Goal: Task Accomplishment & Management: Manage account settings

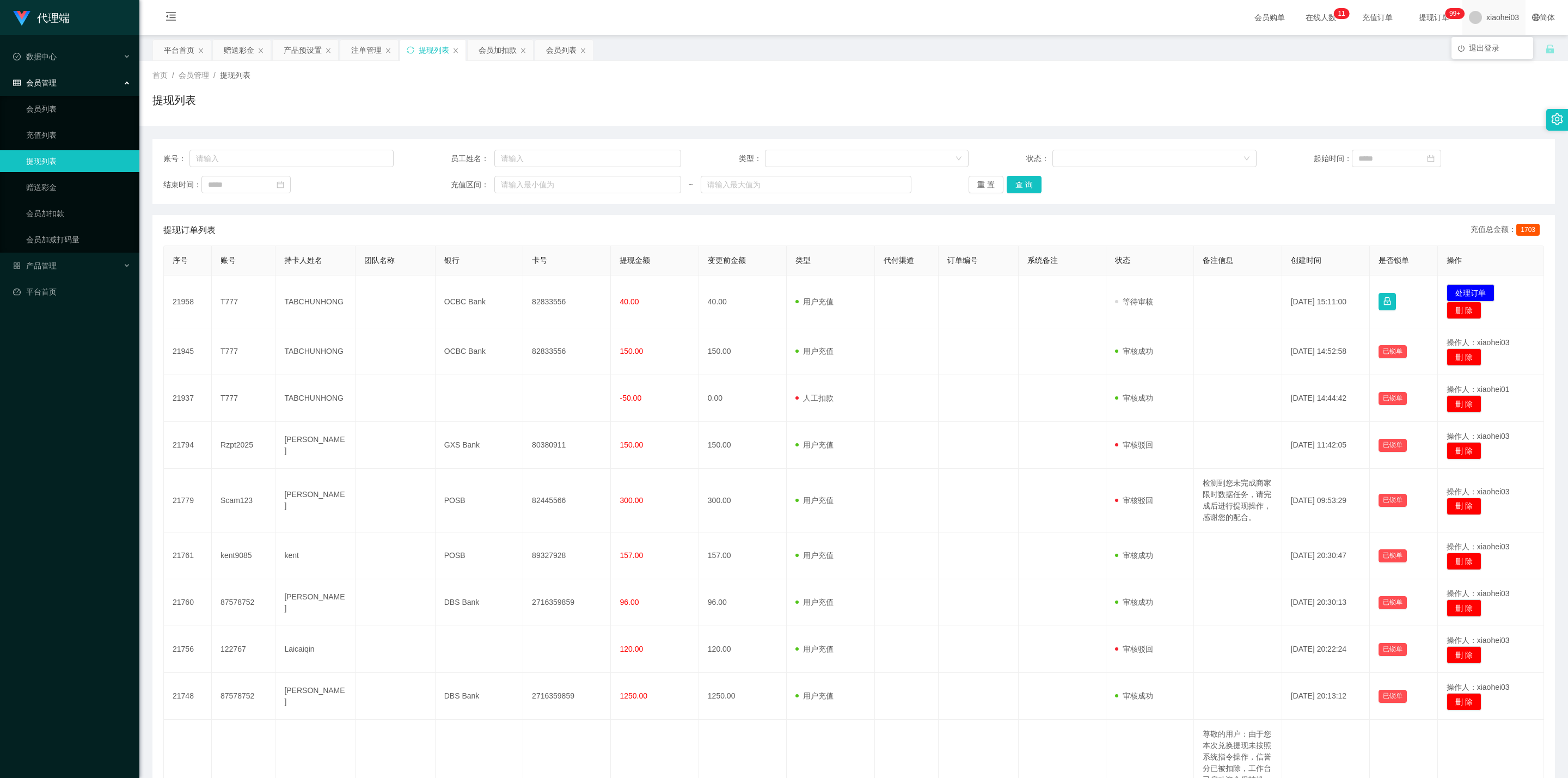
click at [1488, 21] on span "xiaohei03" at bounding box center [1503, 17] width 33 height 35
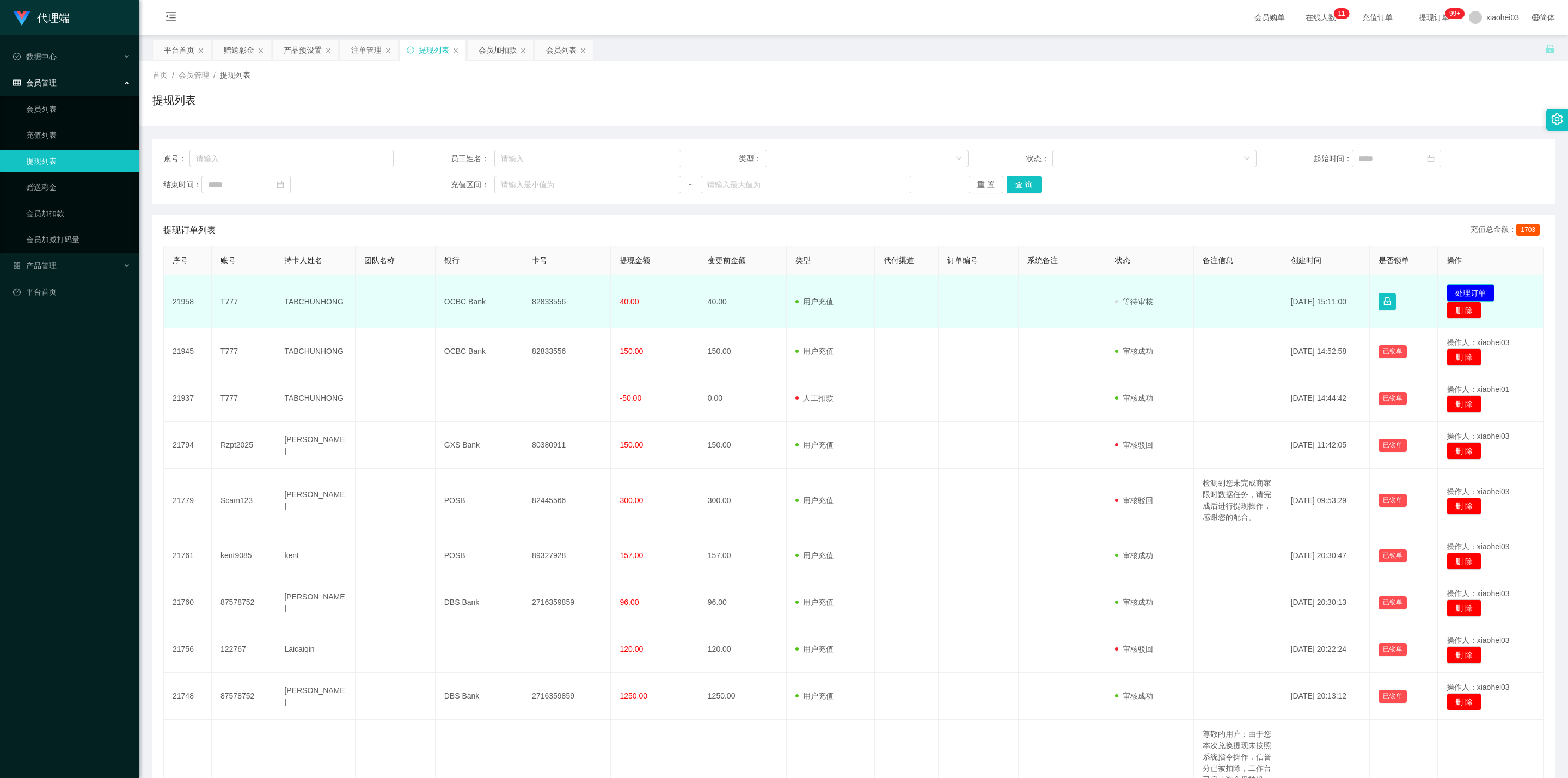
click at [1462, 289] on button "处理订单" at bounding box center [1471, 293] width 48 height 17
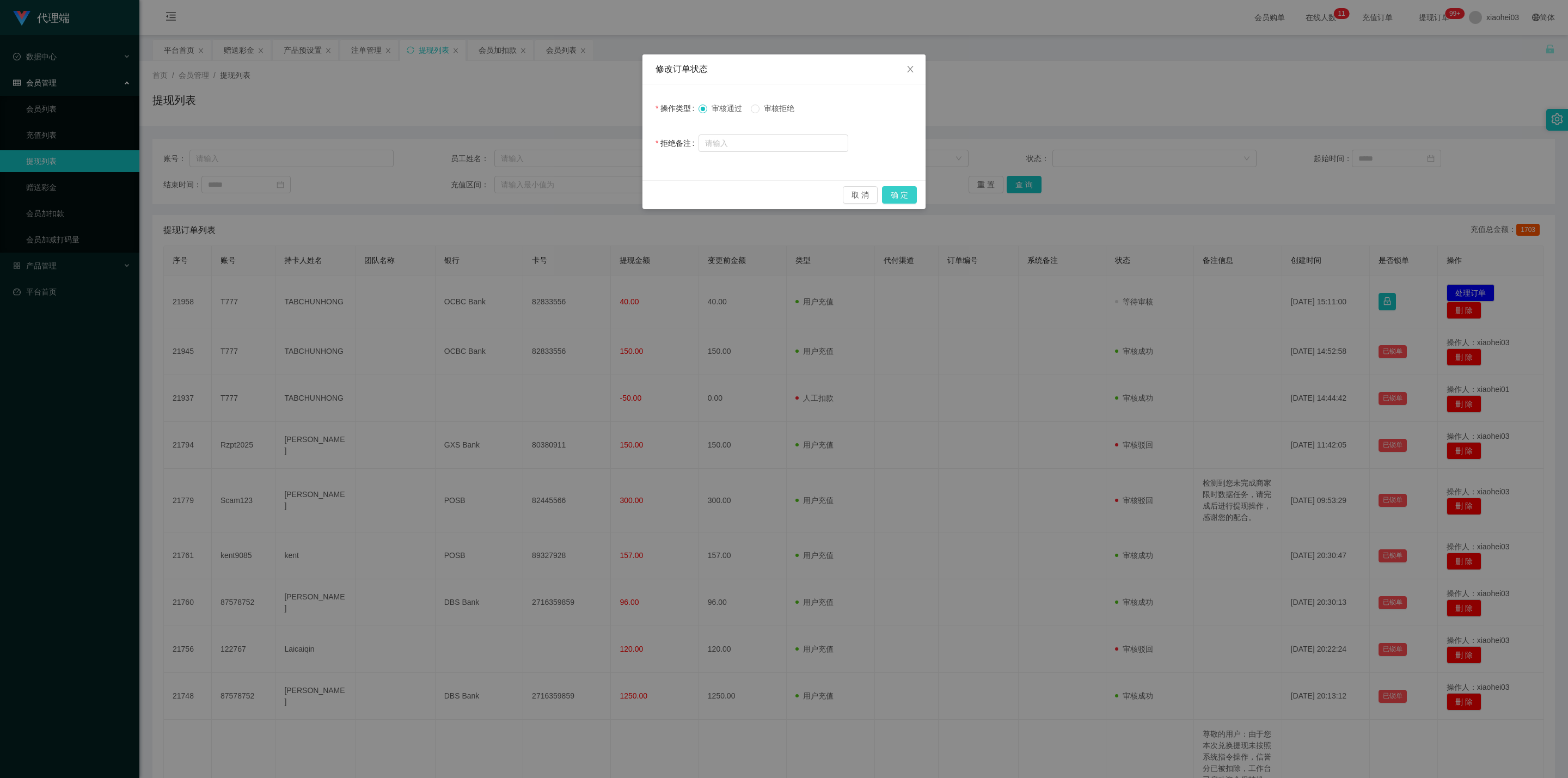
click at [900, 187] on button "确 定" at bounding box center [900, 194] width 35 height 17
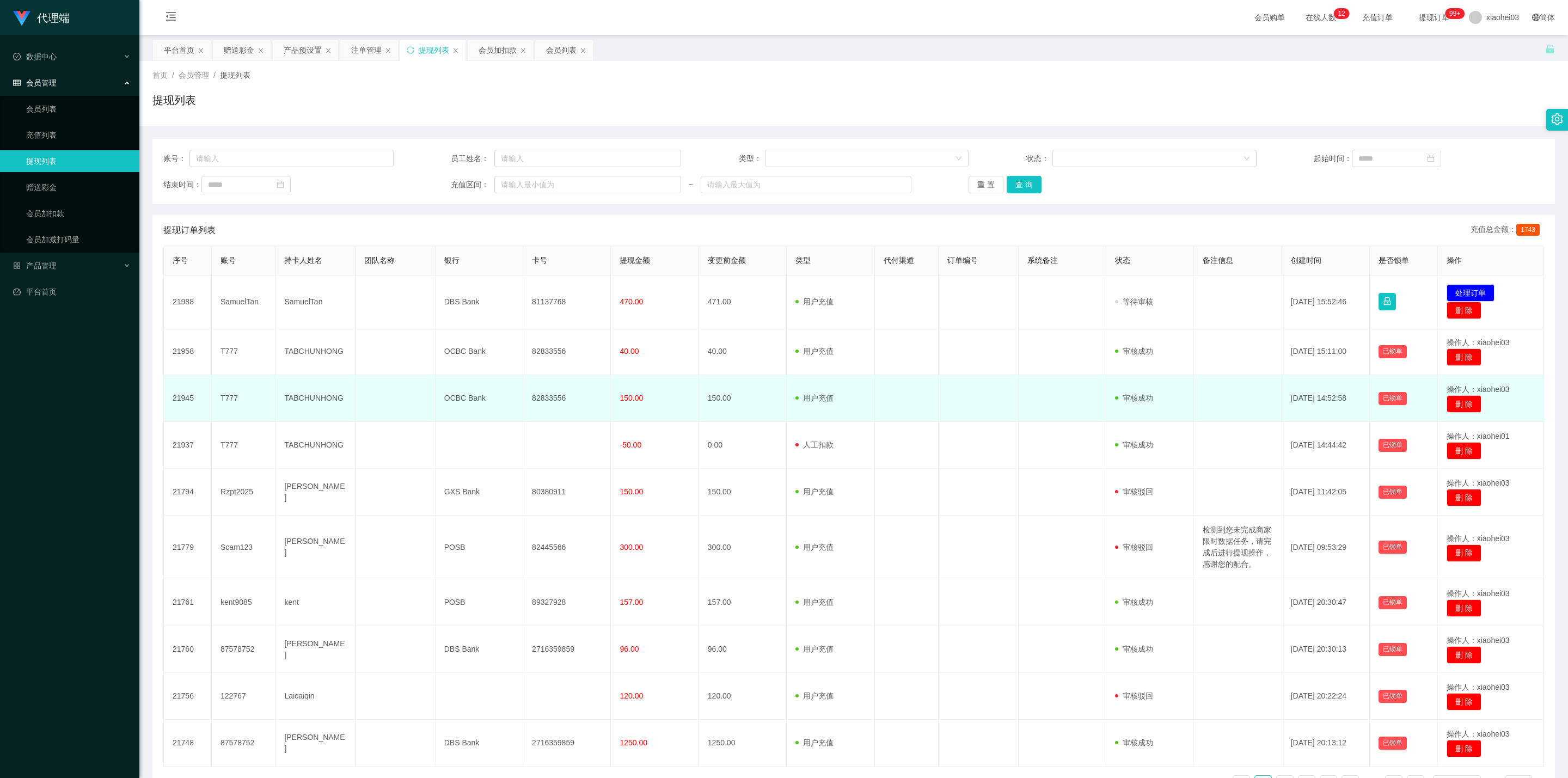
click at [1115, 400] on span at bounding box center [1117, 398] width 3 height 3
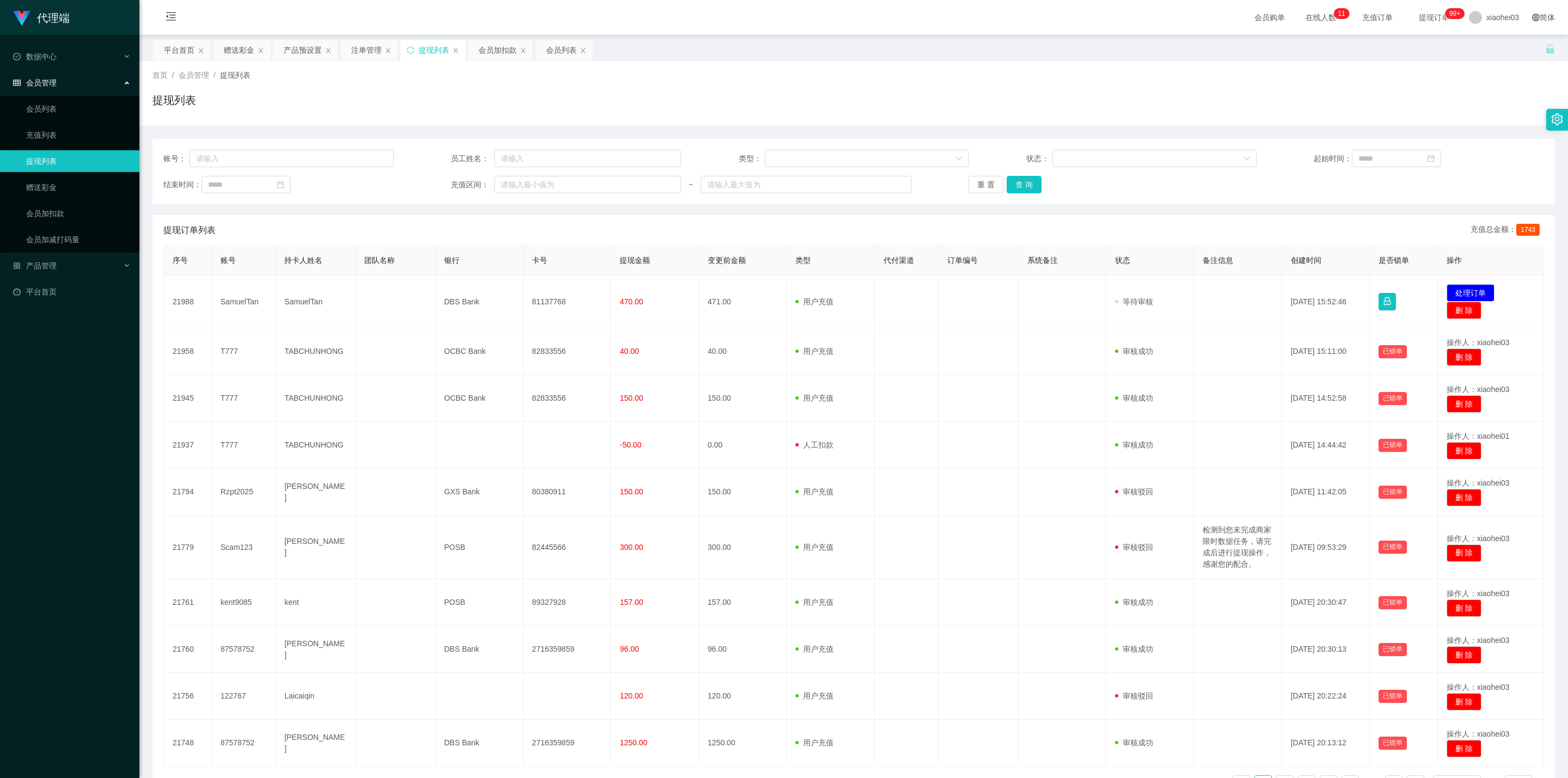
click at [244, 303] on td "SamuelTan" at bounding box center [244, 302] width 64 height 53
copy td "SamuelTan"
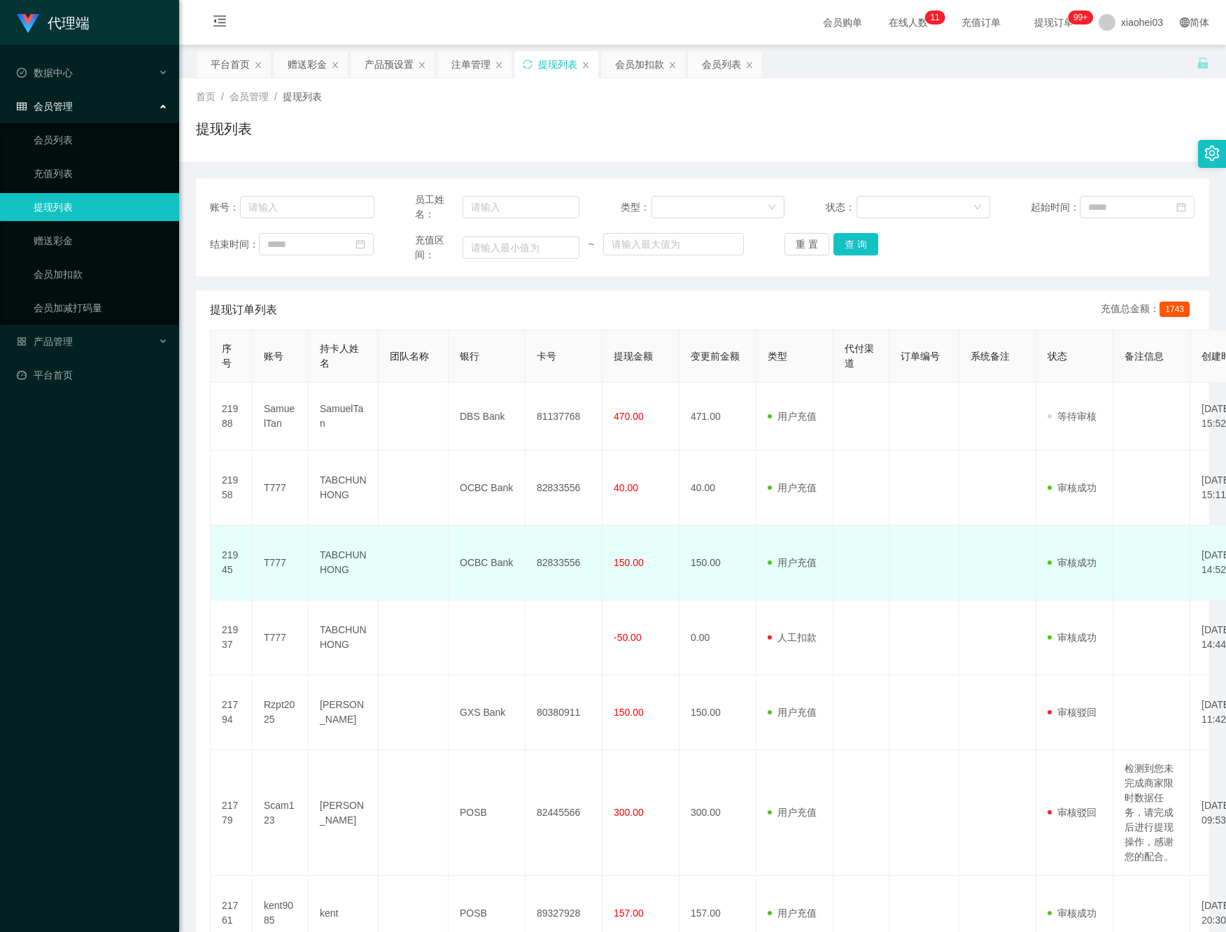
click at [672, 574] on td "150.00" at bounding box center [640, 562] width 77 height 75
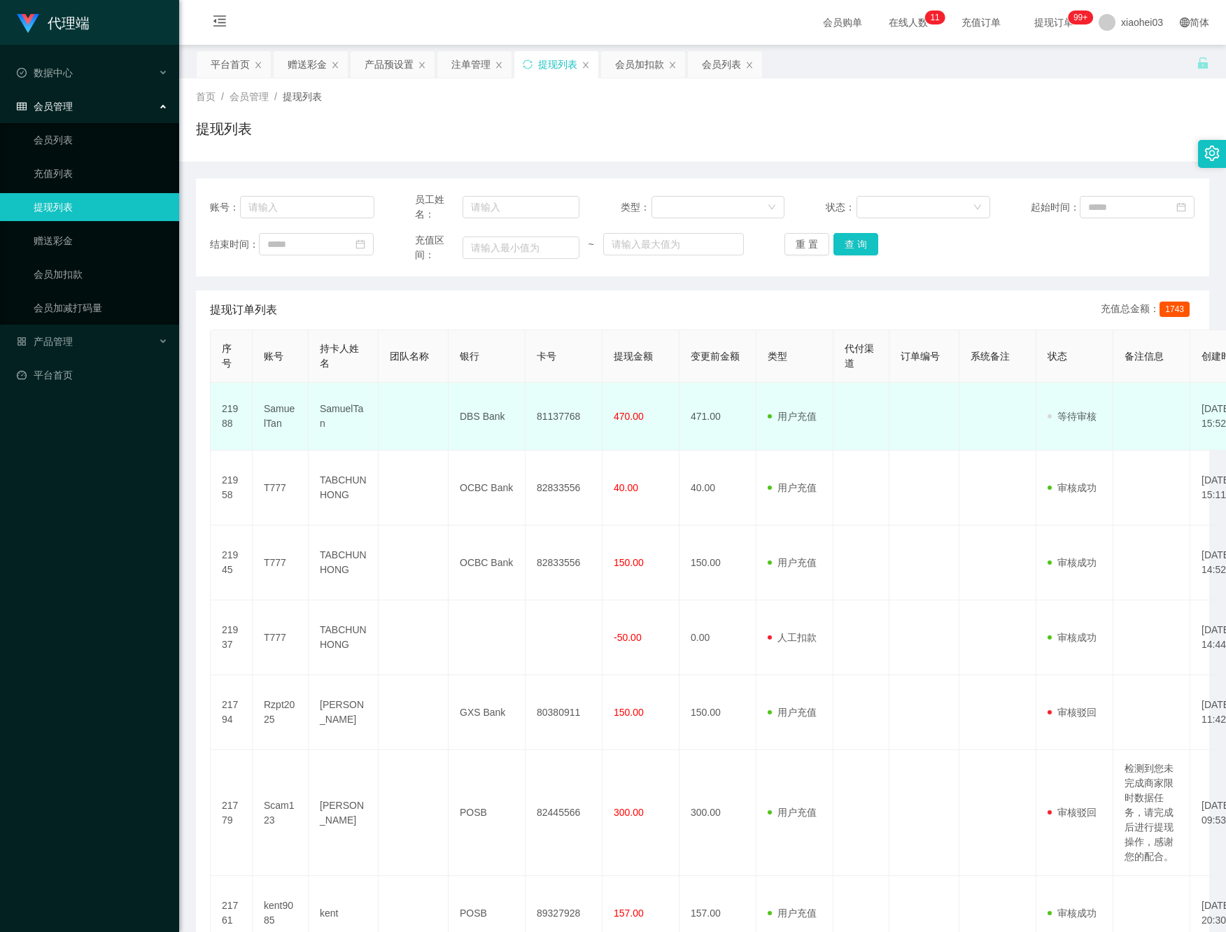
click at [758, 416] on td "用户充值 人工扣款" at bounding box center [794, 417] width 77 height 68
click at [285, 411] on td "SamuelTan" at bounding box center [281, 417] width 56 height 68
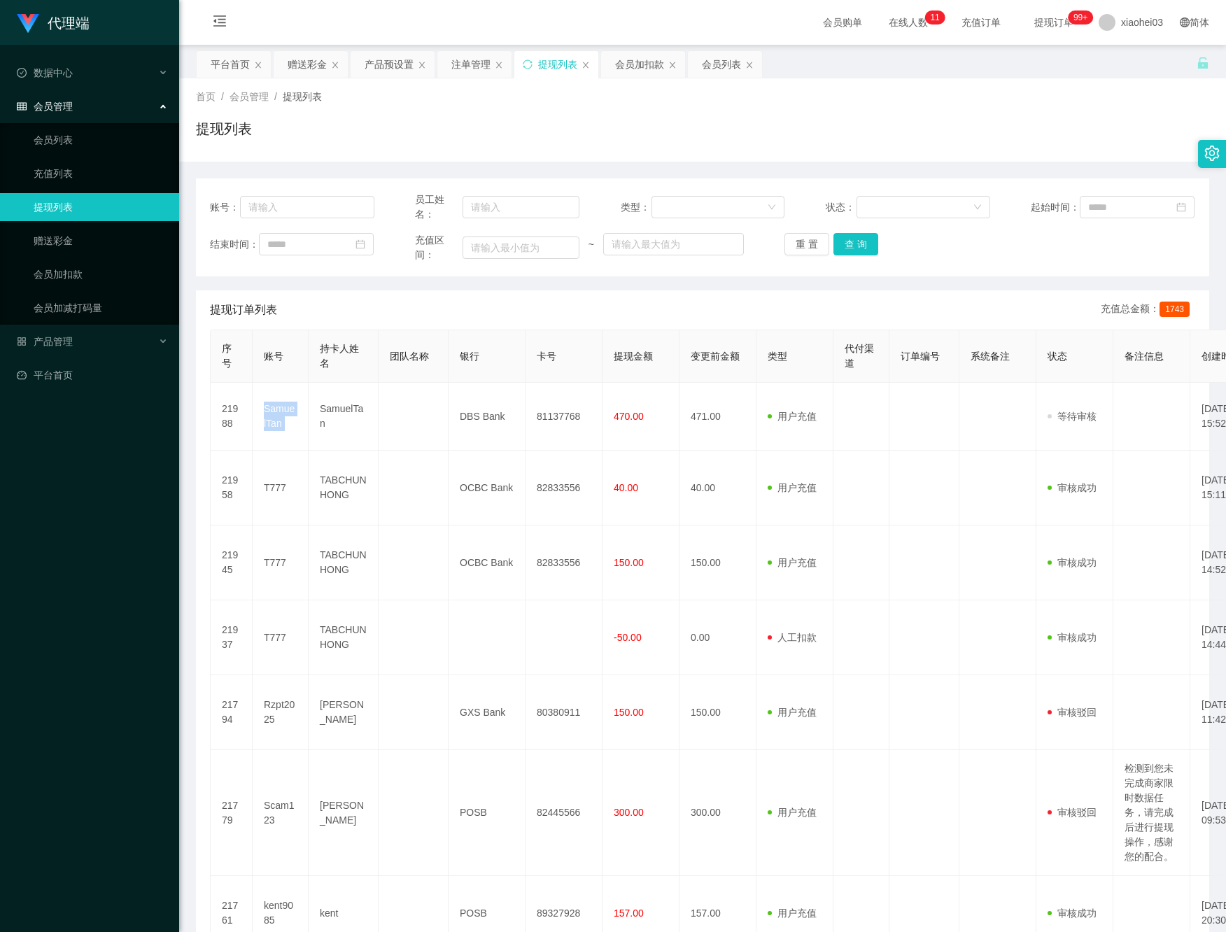
copy td "SamuelTan"
click at [454, 57] on div "注单管理" at bounding box center [470, 64] width 39 height 27
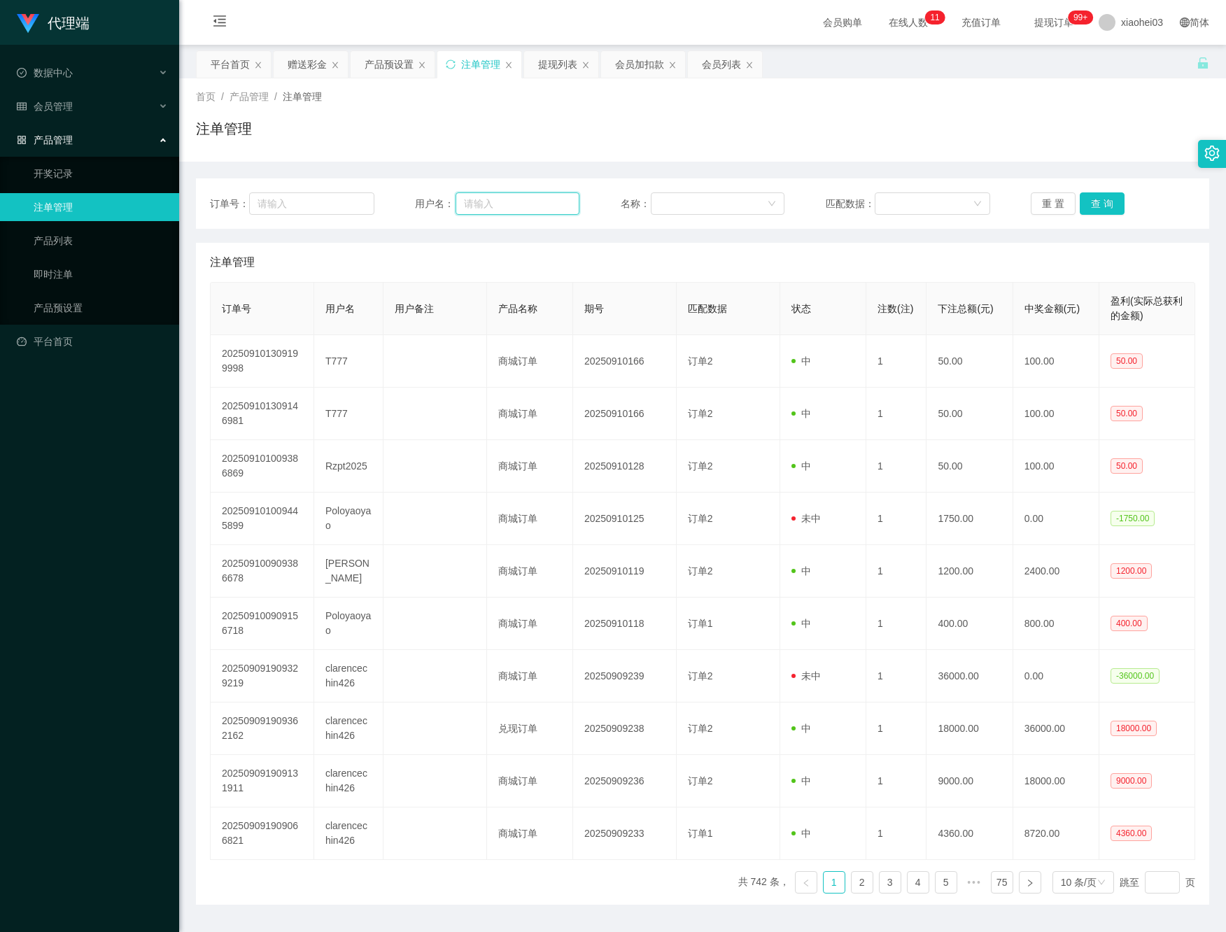
click at [534, 204] on input "text" at bounding box center [518, 203] width 124 height 22
paste input "SamuelTan"
type input "SamuelTan"
click at [1100, 194] on button "查 询" at bounding box center [1102, 203] width 45 height 22
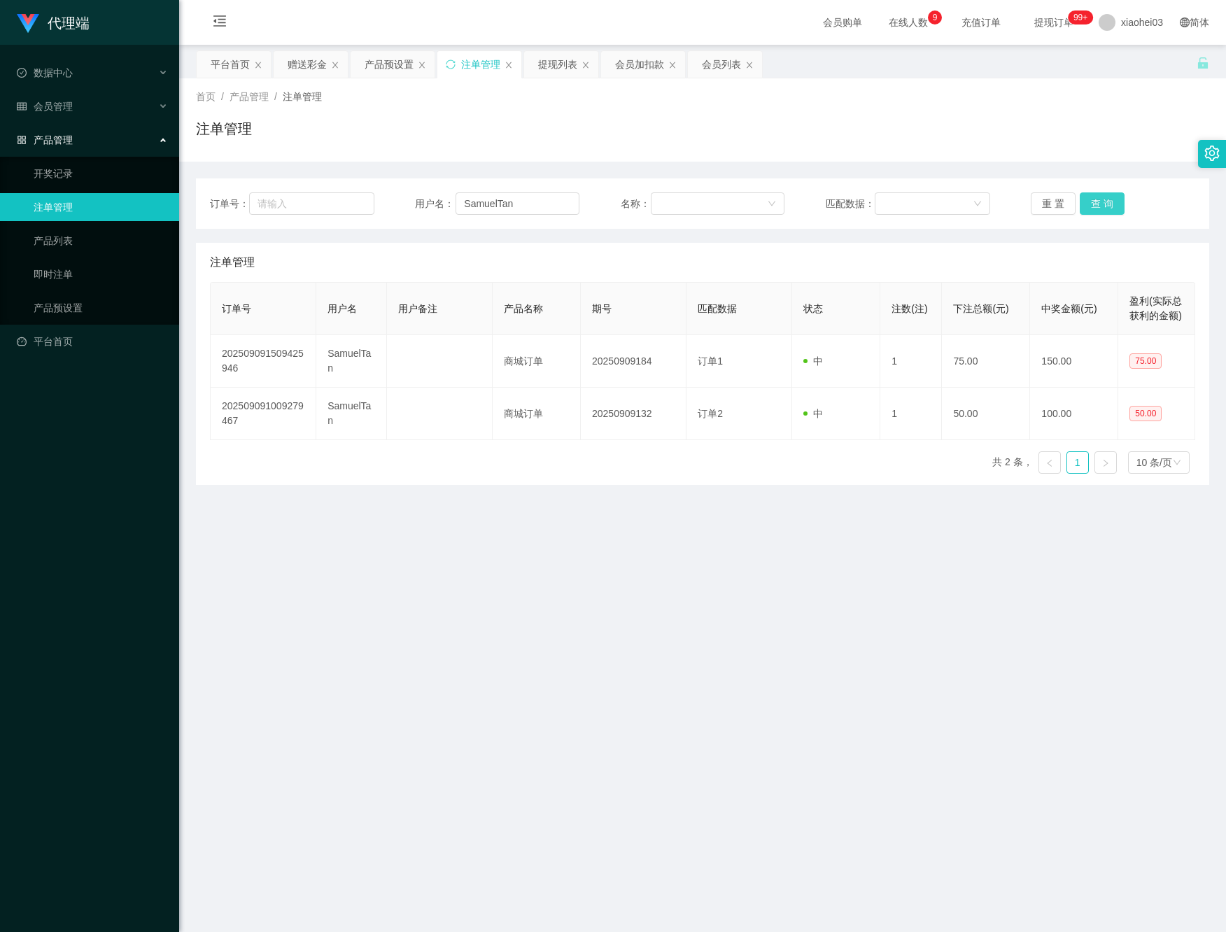
click at [1100, 194] on button "查 询" at bounding box center [1102, 203] width 45 height 22
click at [561, 69] on div "提现列表" at bounding box center [557, 64] width 39 height 27
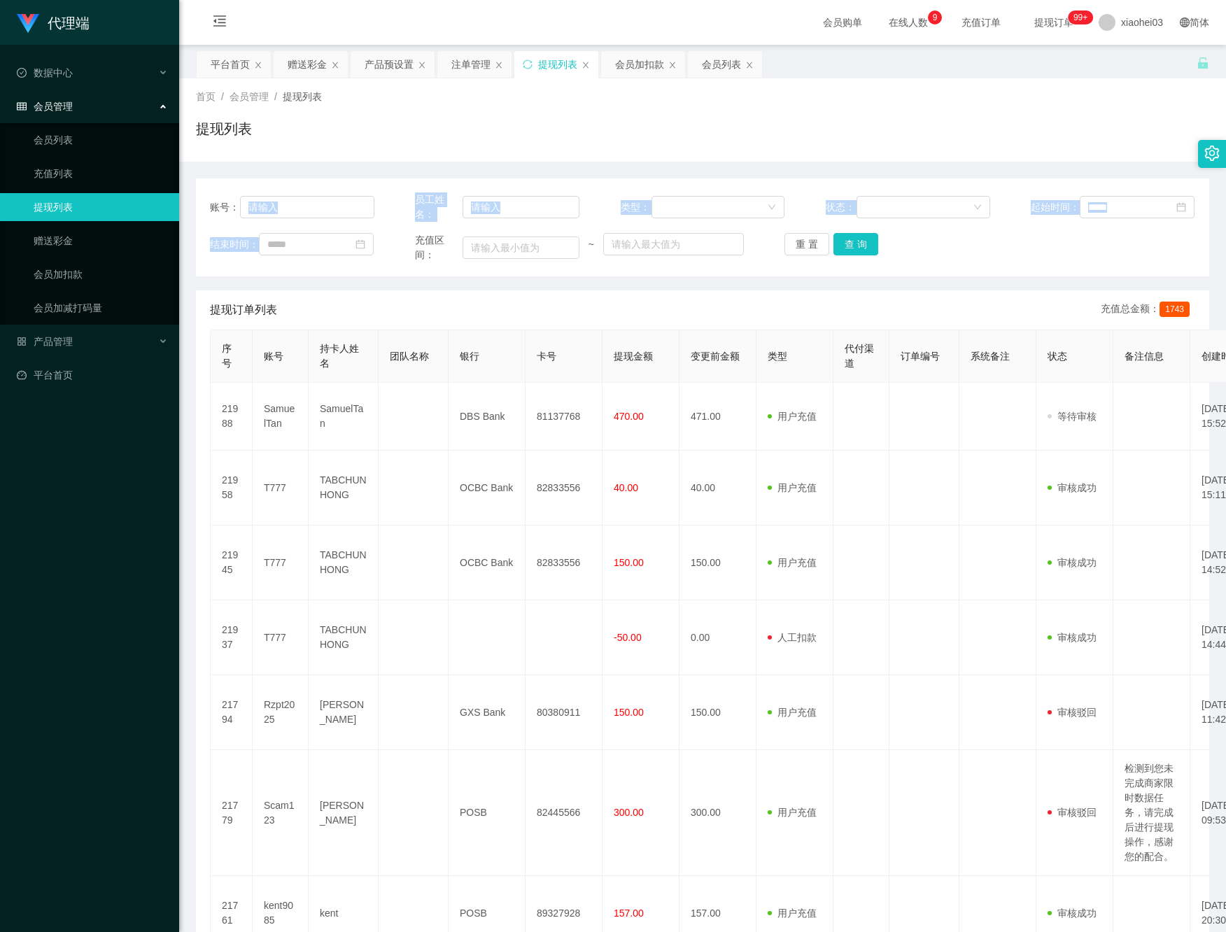
click at [313, 221] on div "账号： 员工姓名： 类型： 状态： 起始时间： 结束时间： 充值区间： ~ 重 置 查 询" at bounding box center [702, 227] width 1013 height 98
click at [290, 206] on input "text" at bounding box center [307, 207] width 134 height 22
paste input "SamuelTan"
type input "SamuelTan"
click at [852, 239] on button "查 询" at bounding box center [855, 244] width 45 height 22
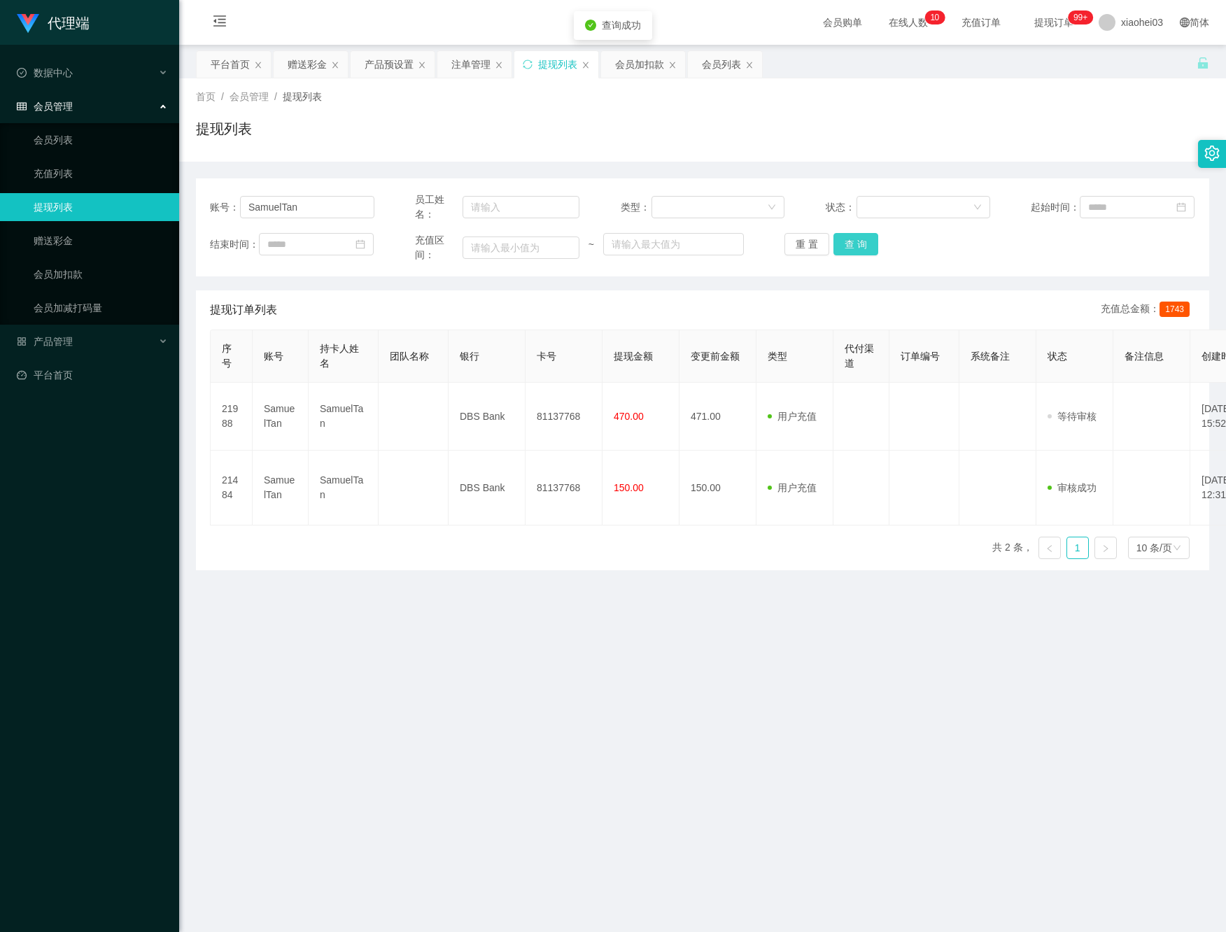
click at [852, 239] on button "查 询" at bounding box center [855, 244] width 45 height 22
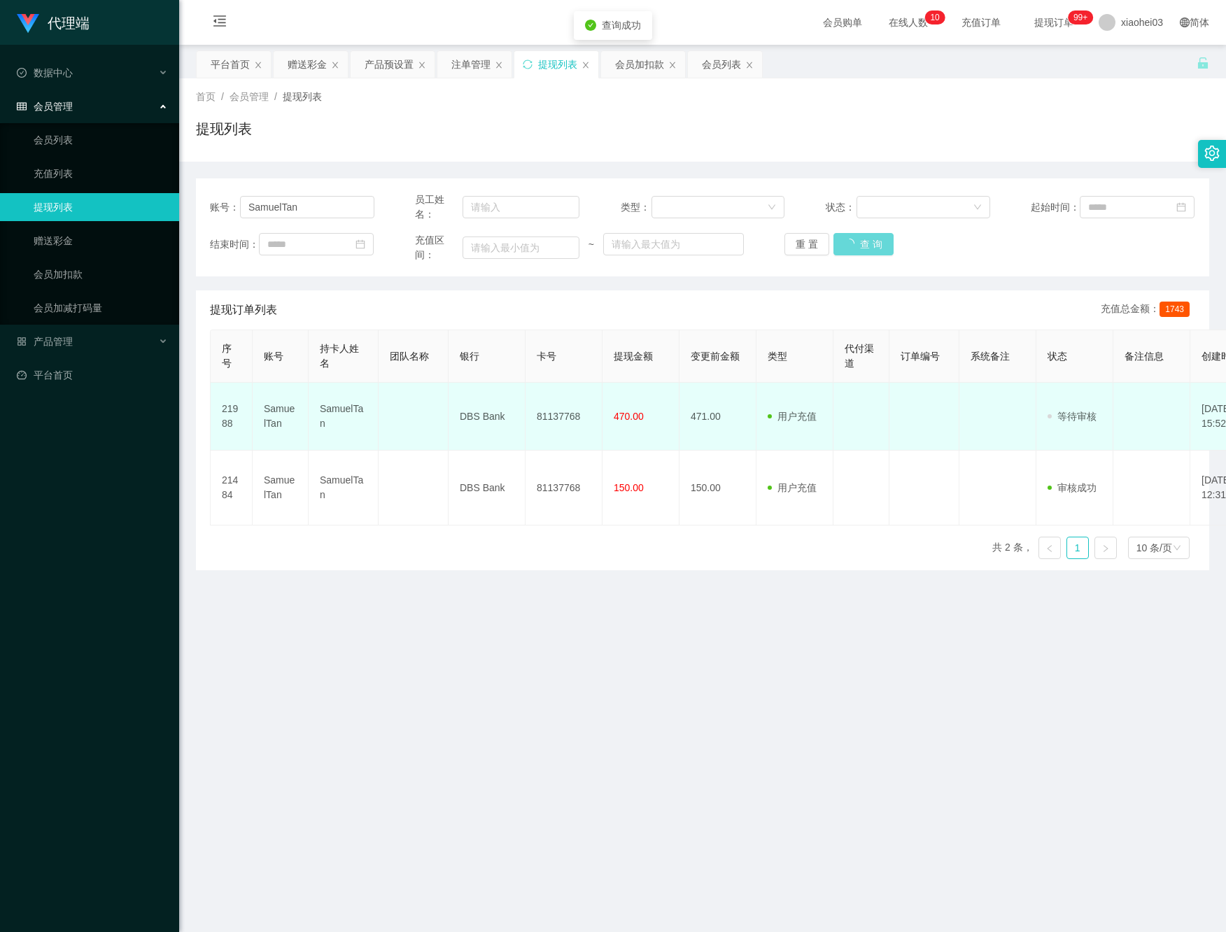
click at [901, 424] on td at bounding box center [924, 417] width 70 height 68
click at [341, 416] on td "SamuelTan" at bounding box center [344, 417] width 70 height 68
click at [341, 414] on td "SamuelTan" at bounding box center [344, 417] width 70 height 68
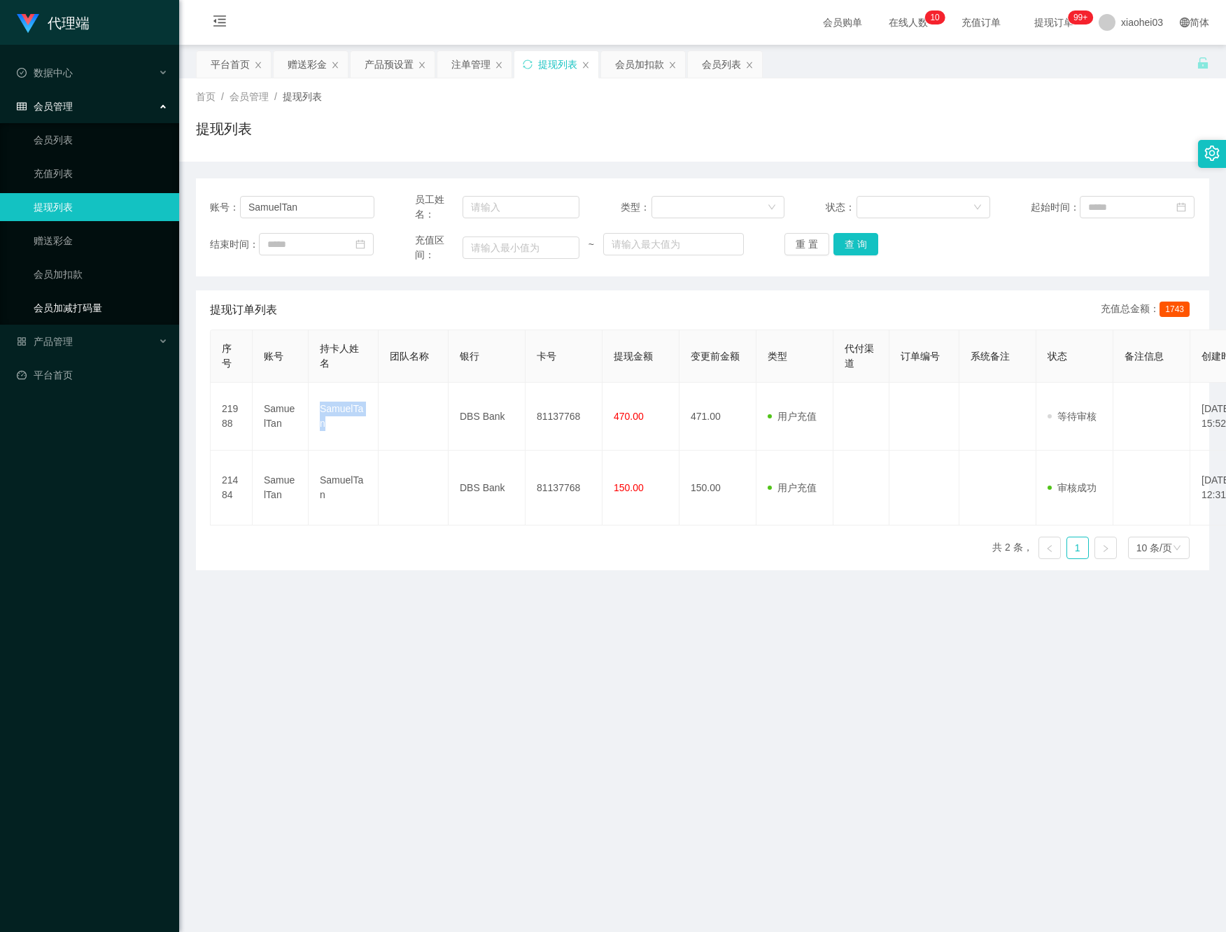
copy td "SamuelTan"
click at [479, 733] on main "关闭左侧 关闭右侧 关闭其它 刷新页面 平台首页 赠送彩金 产品预设置 注单管理 提现列表 会员加扣款 会员列表 首页 / 会员管理 / 提现列表 / 提现列…" at bounding box center [702, 480] width 1047 height 870
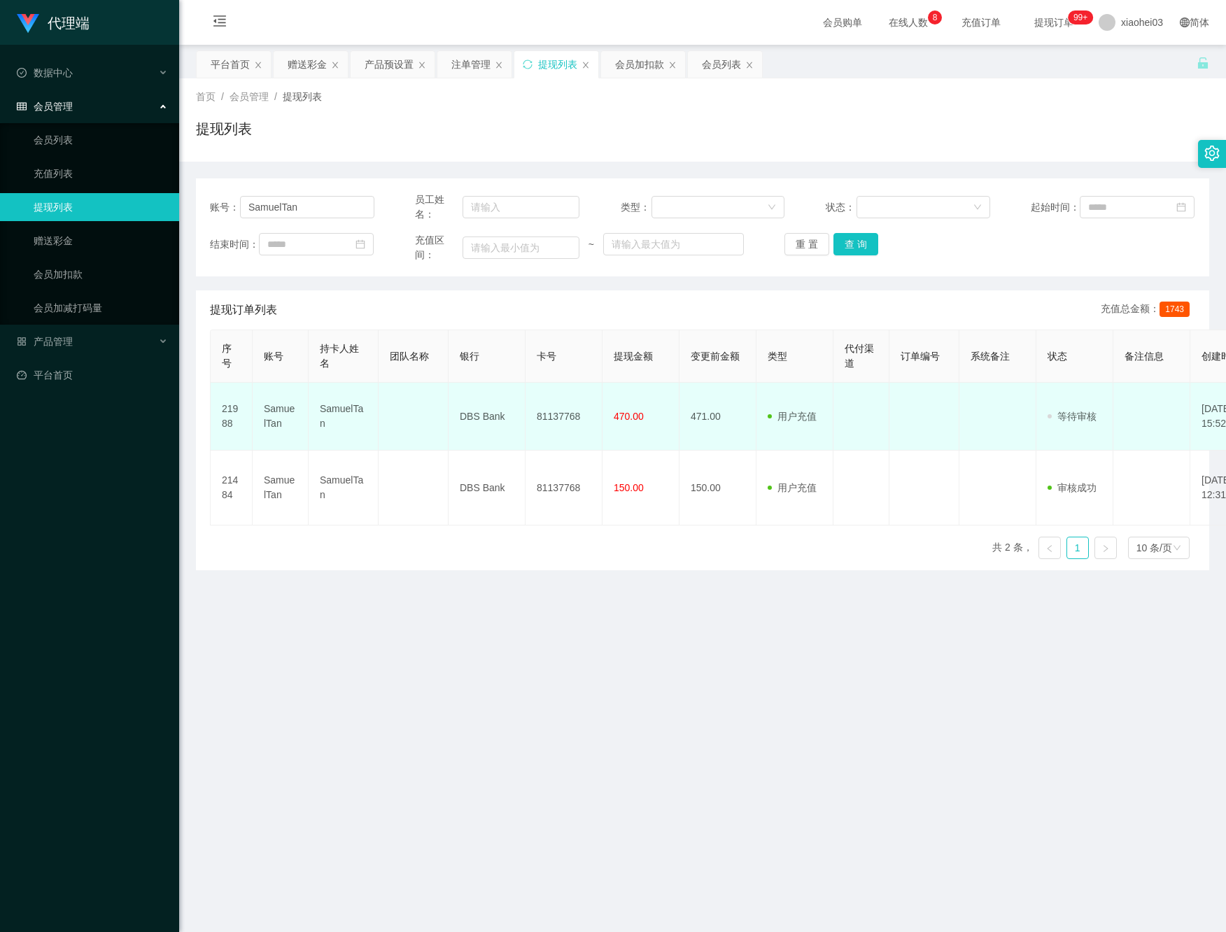
click at [344, 416] on td "SamuelTan" at bounding box center [344, 417] width 70 height 68
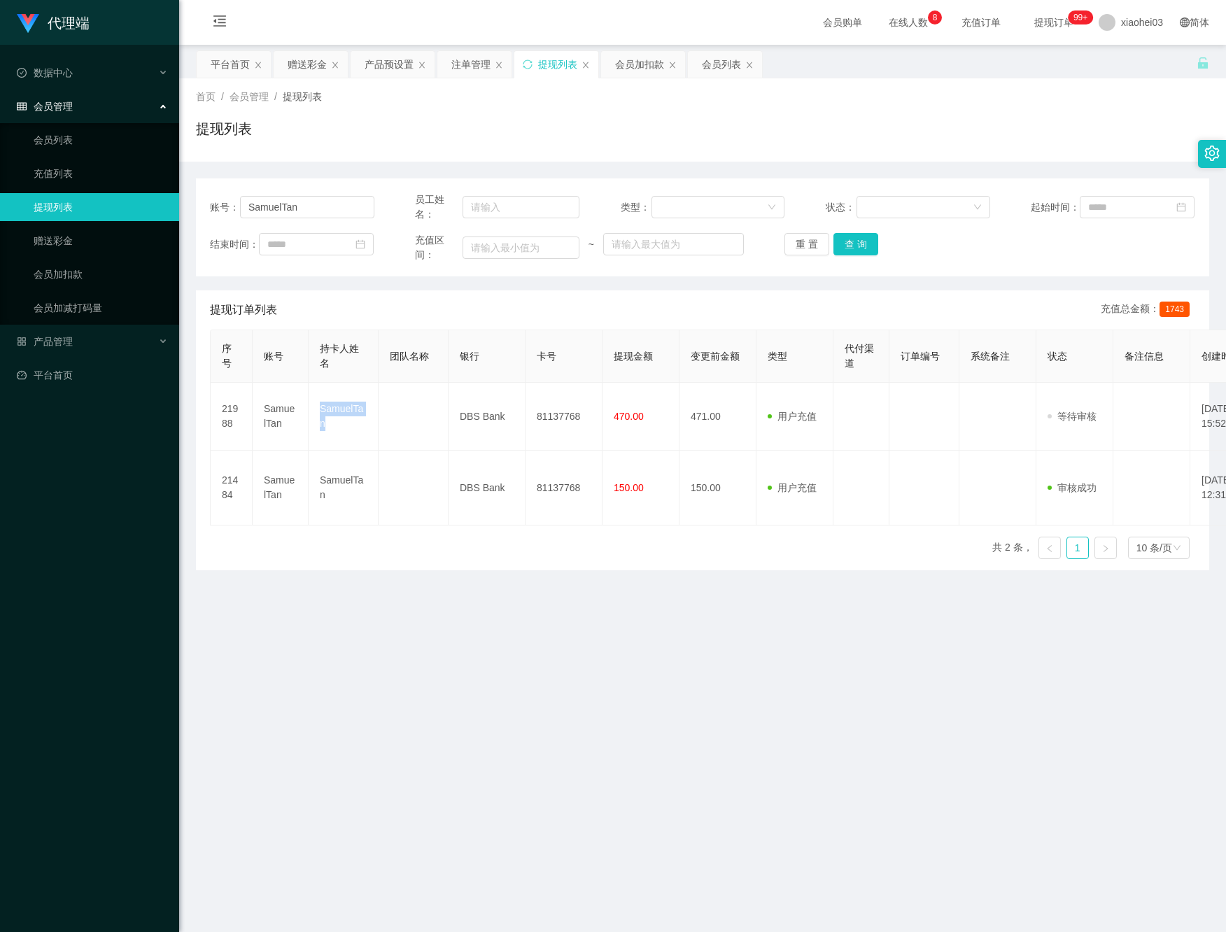
copy td "SamuelTan"
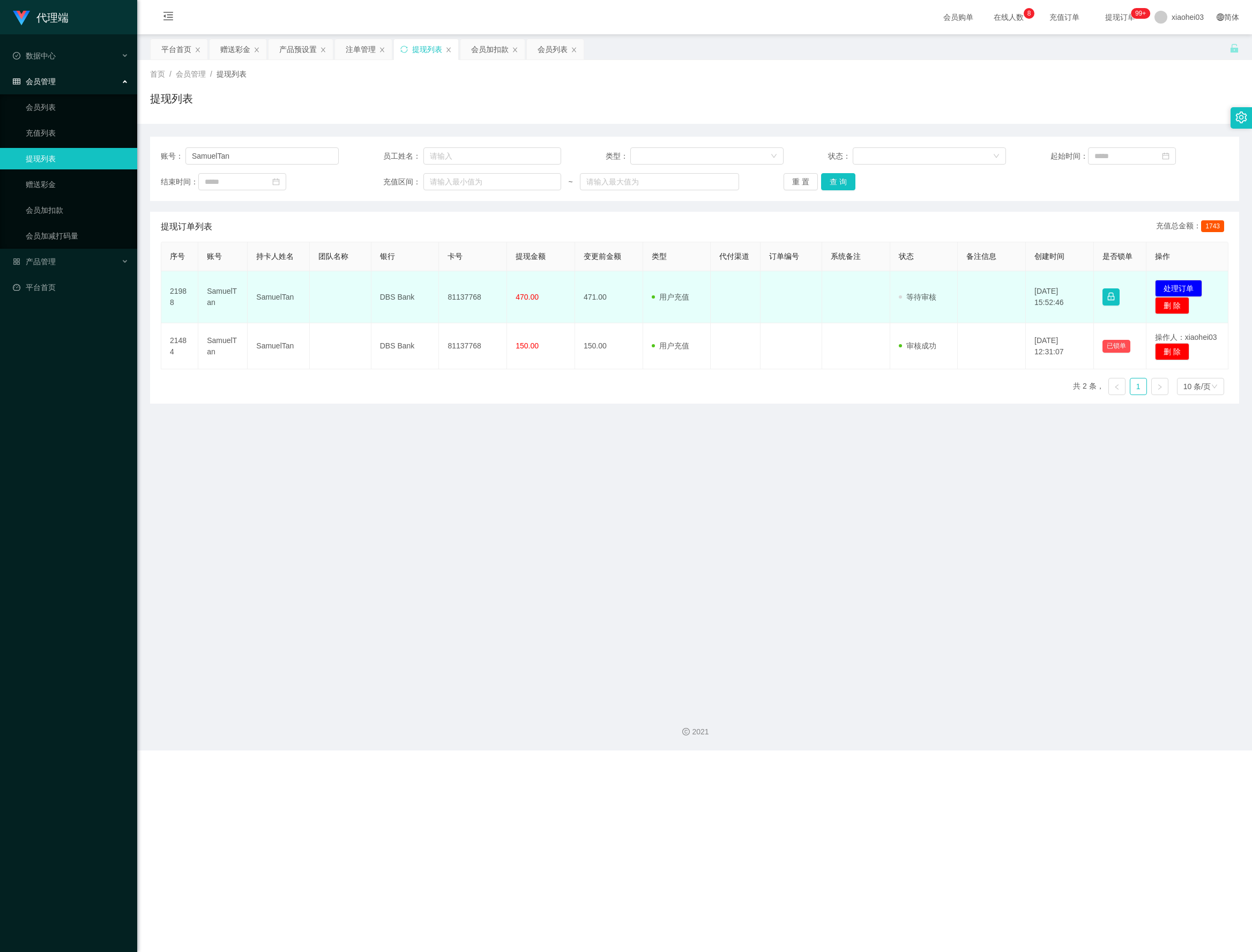
click at [461, 293] on td "81137768" at bounding box center [473, 297] width 68 height 52
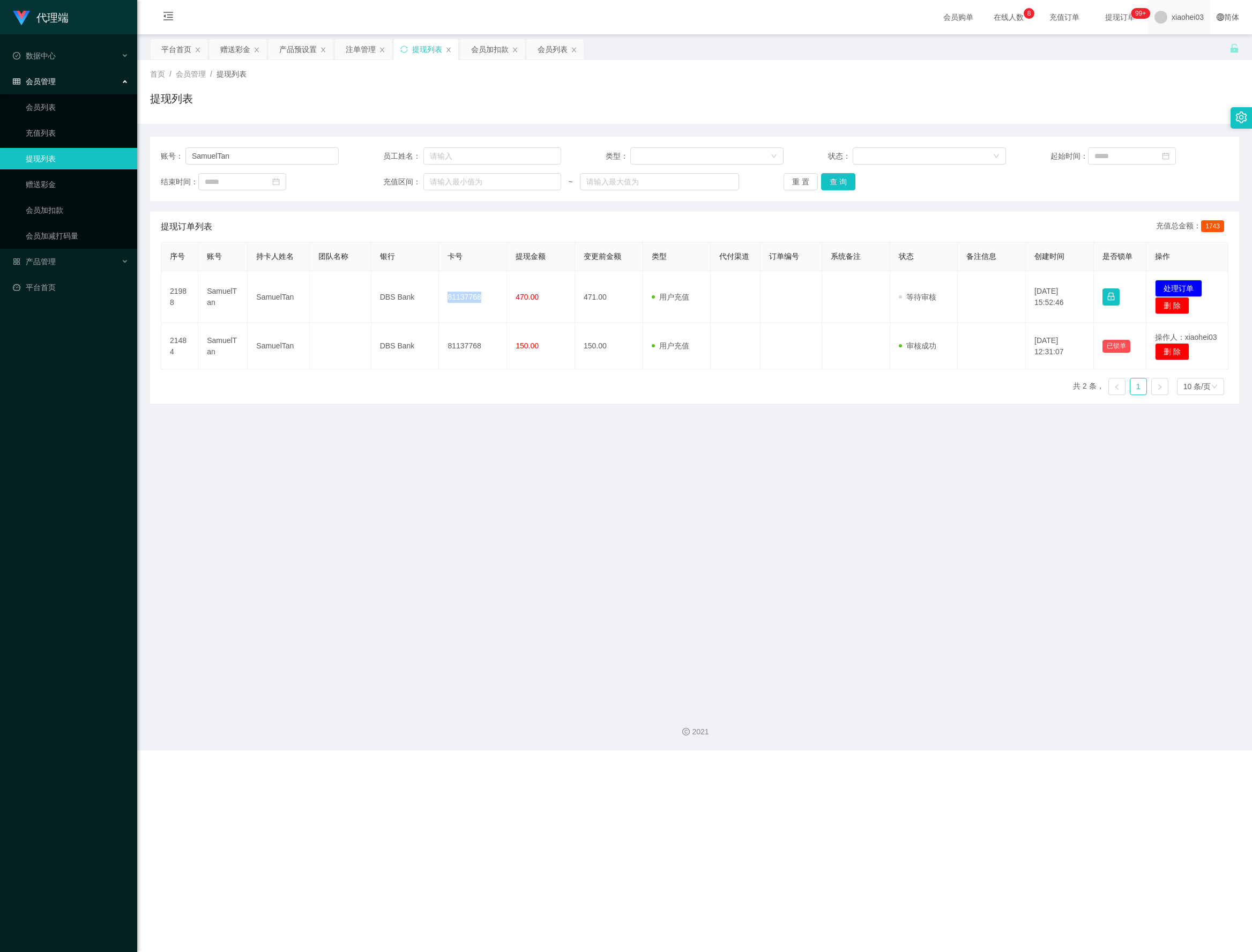
copy td "81137768"
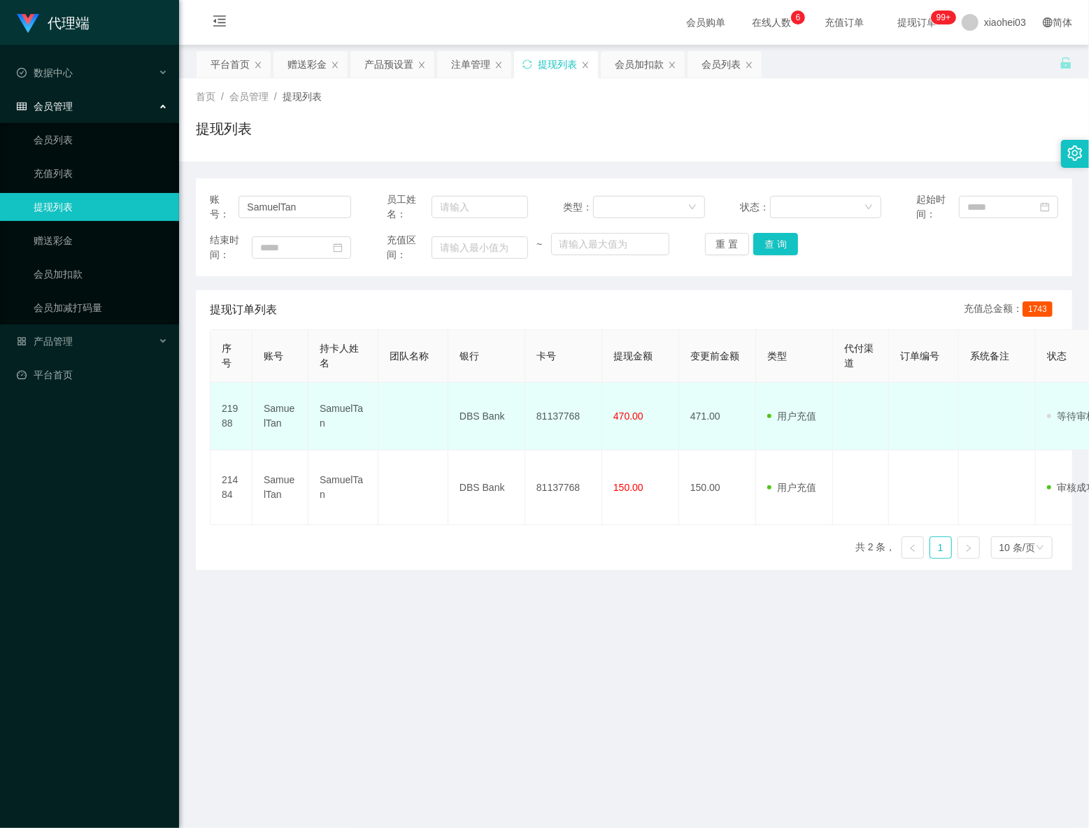
click at [627, 420] on span "470.00" at bounding box center [629, 416] width 30 height 11
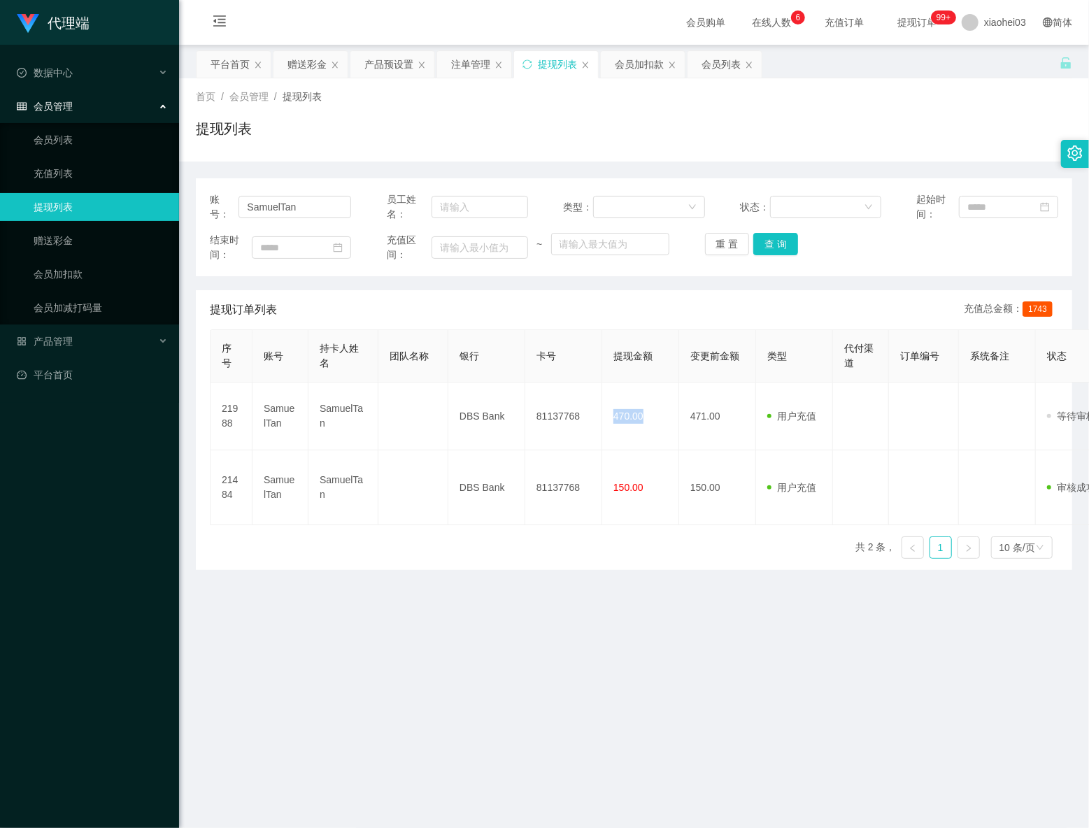
copy span "470.00"
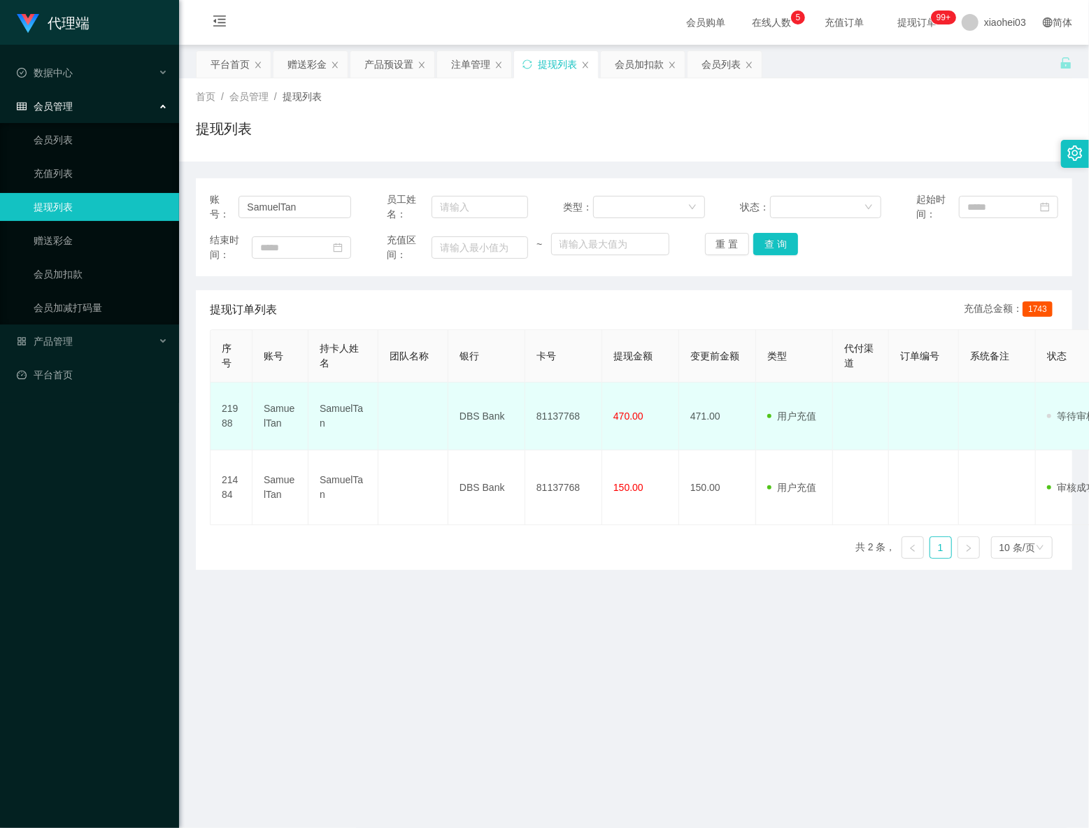
click at [803, 396] on td "用户充值 人工扣款" at bounding box center [794, 417] width 77 height 68
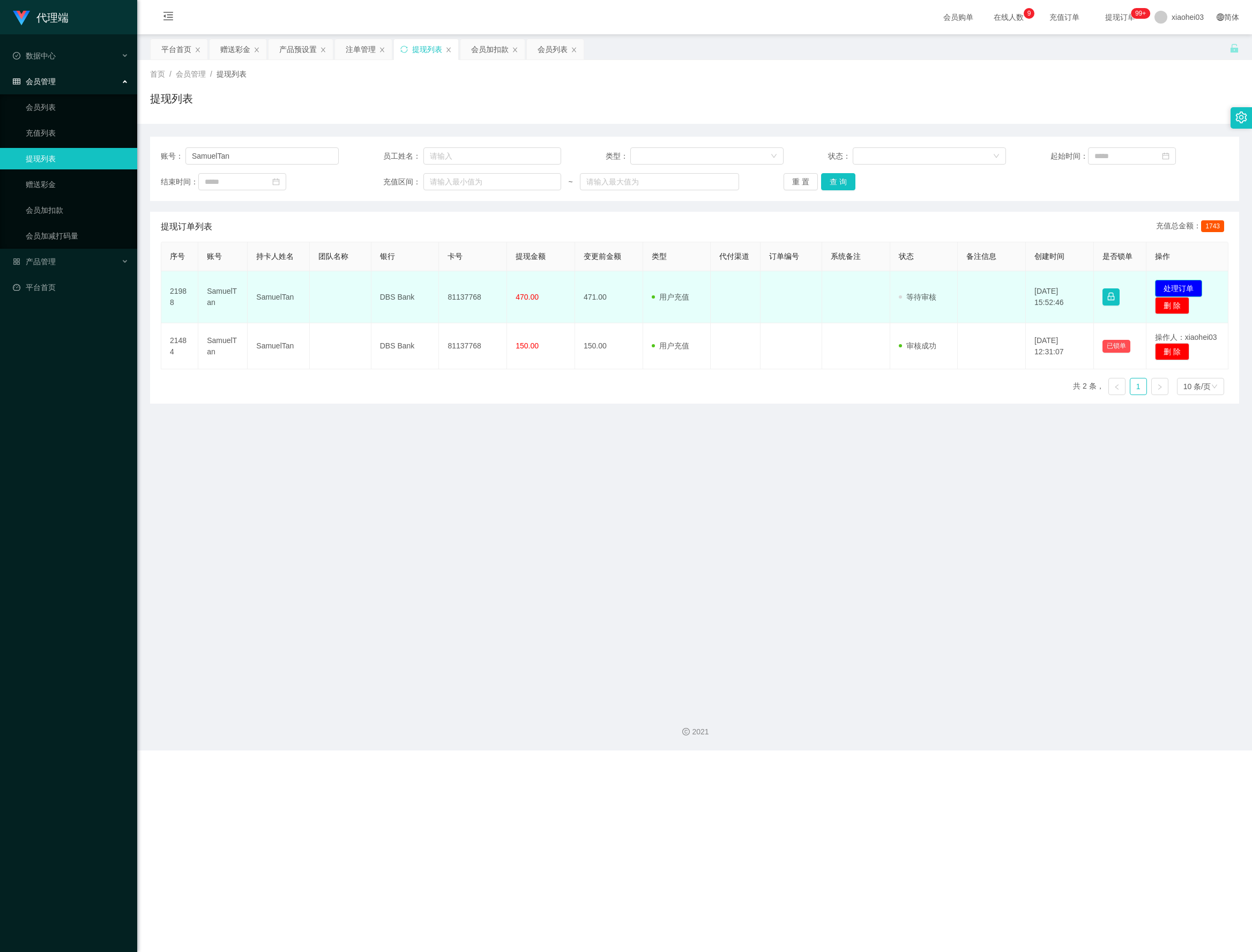
click at [1178, 290] on button "处理订单" at bounding box center [1179, 288] width 48 height 17
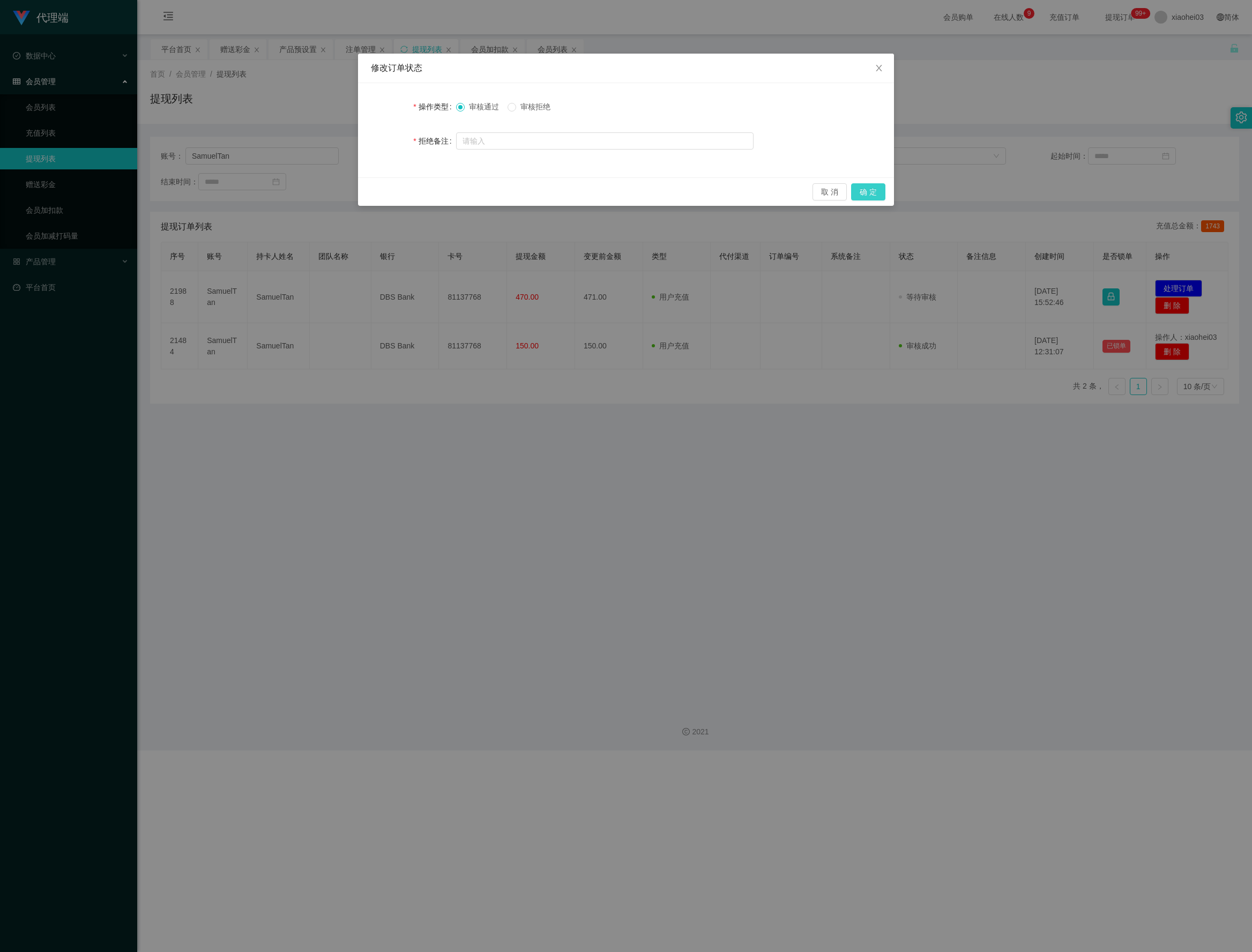
drag, startPoint x: 861, startPoint y: 186, endPoint x: 883, endPoint y: 182, distance: 22.4
click at [861, 186] on button "确 定" at bounding box center [868, 191] width 34 height 17
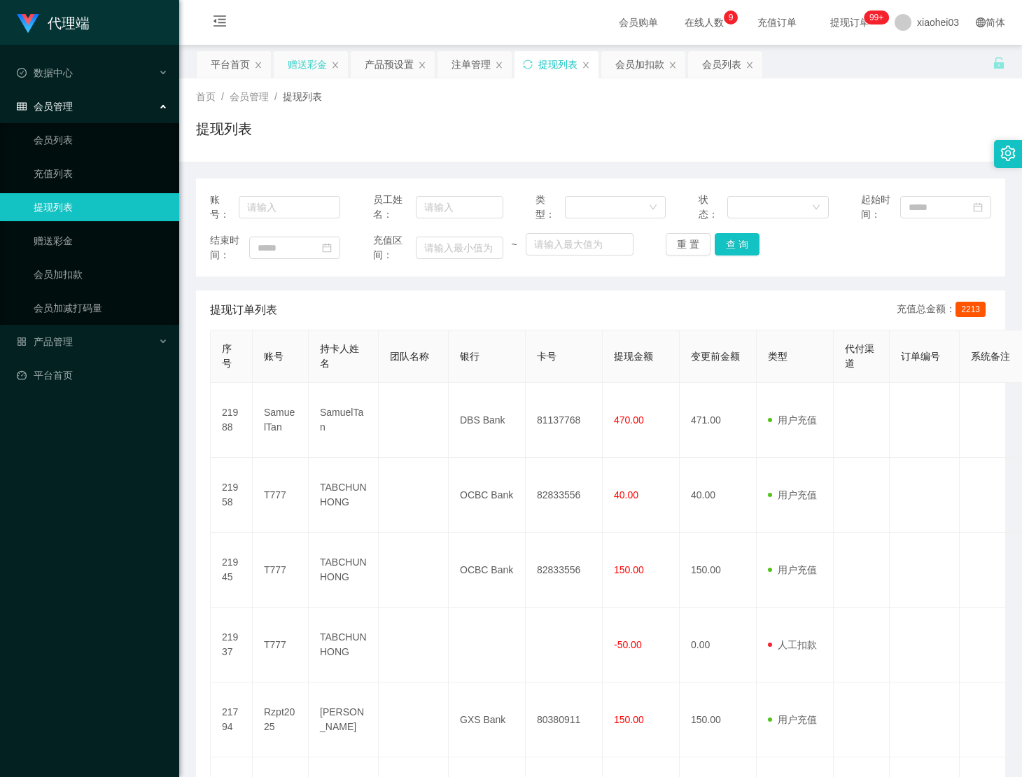
click at [305, 67] on div "赠送彩金" at bounding box center [307, 64] width 39 height 27
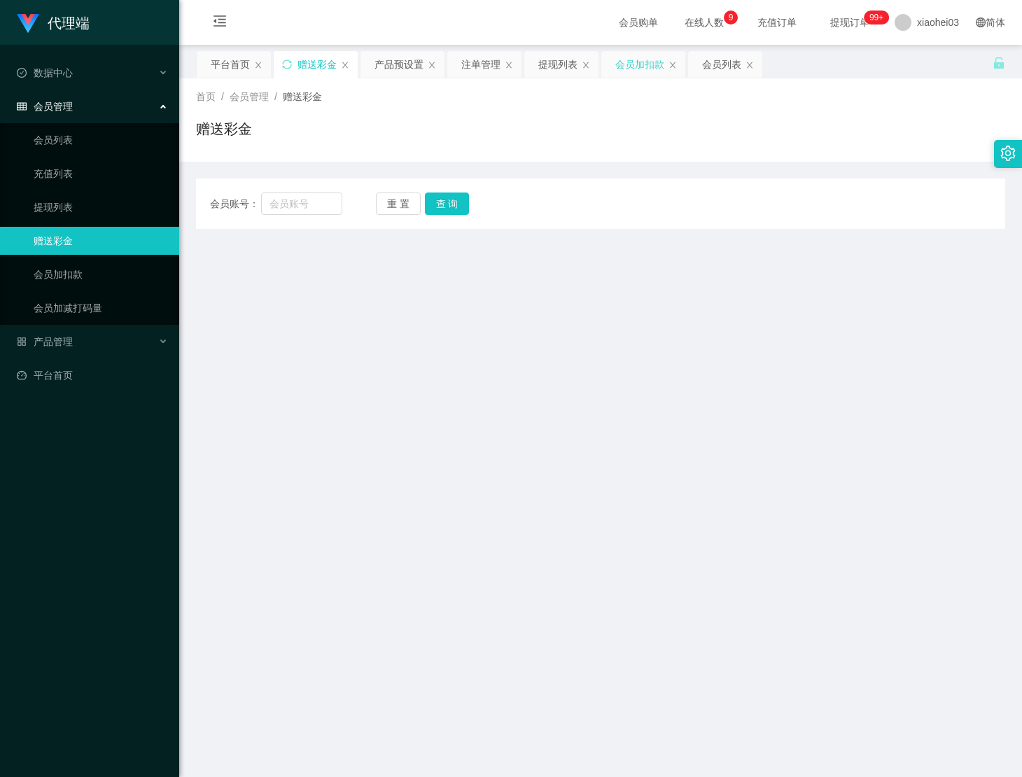
click at [648, 64] on div "会员加扣款" at bounding box center [639, 64] width 49 height 27
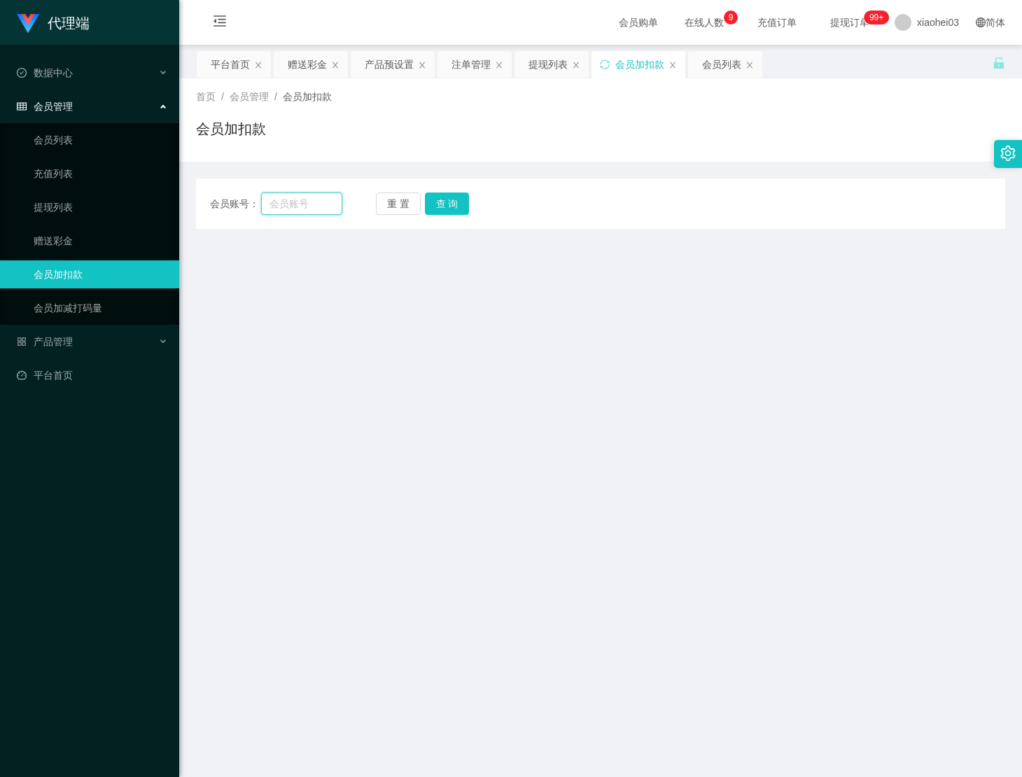
click at [313, 209] on input "text" at bounding box center [302, 203] width 82 height 22
paste input "T777"
type input "T777"
click at [449, 197] on button "查 询" at bounding box center [447, 203] width 45 height 22
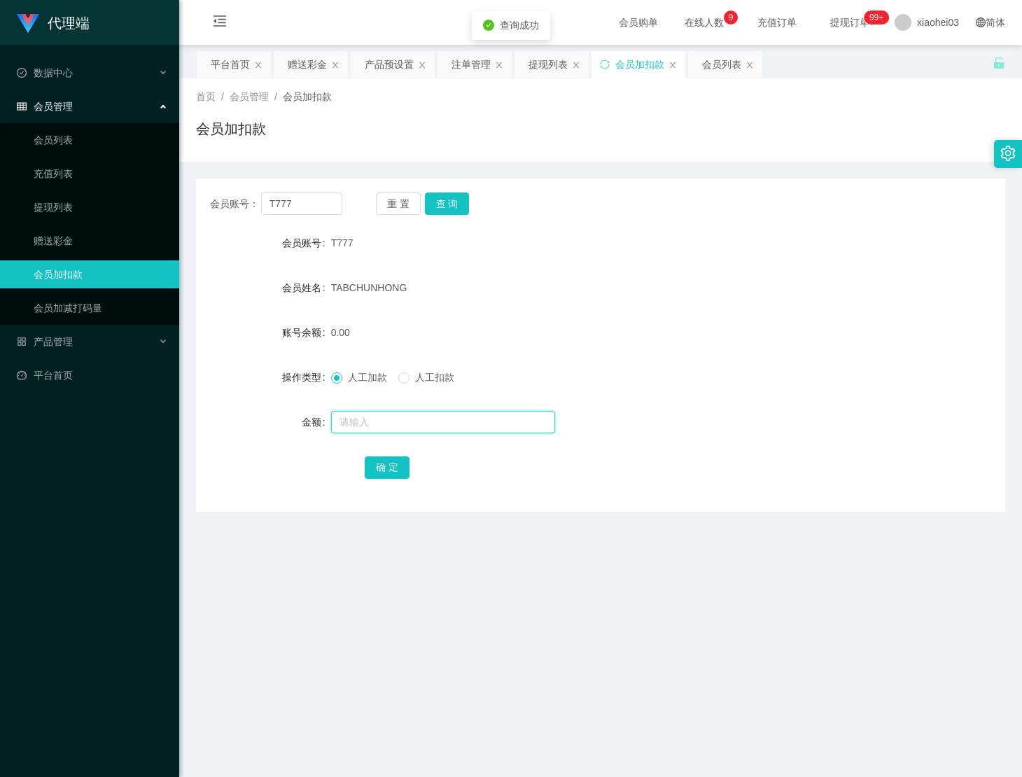
click at [422, 427] on input "text" at bounding box center [443, 422] width 224 height 22
type input "40"
click at [397, 458] on button "确 定" at bounding box center [387, 467] width 45 height 22
click at [539, 60] on div "提现列表" at bounding box center [547, 64] width 39 height 27
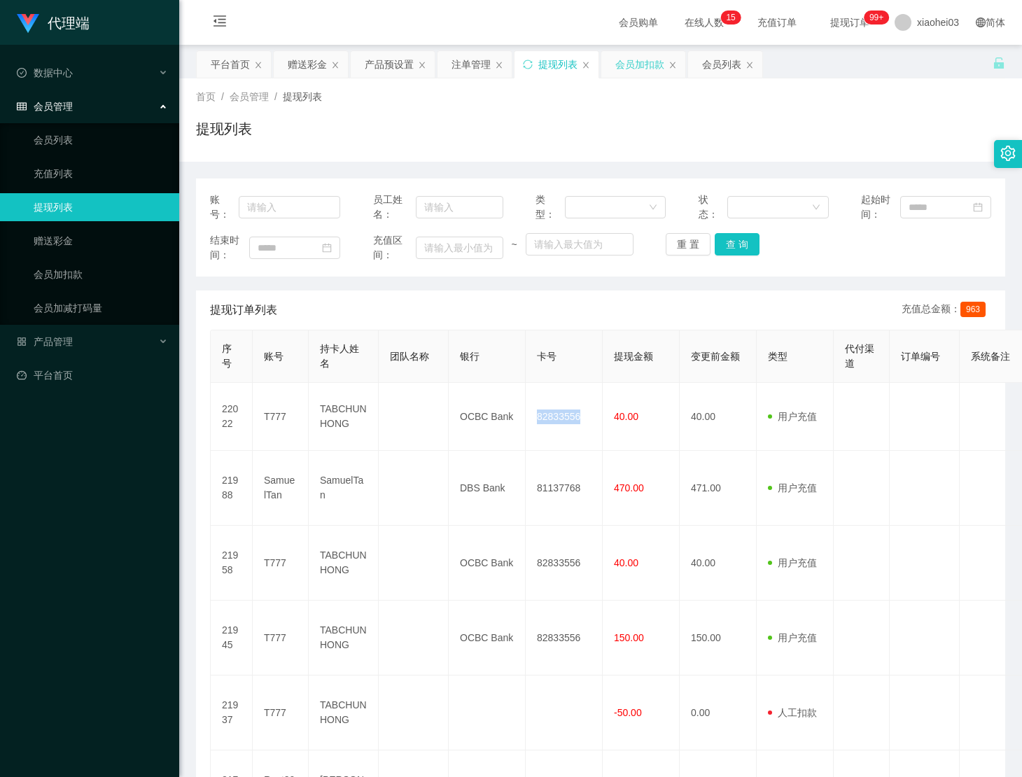
click at [635, 61] on div "会员加扣款" at bounding box center [639, 64] width 49 height 27
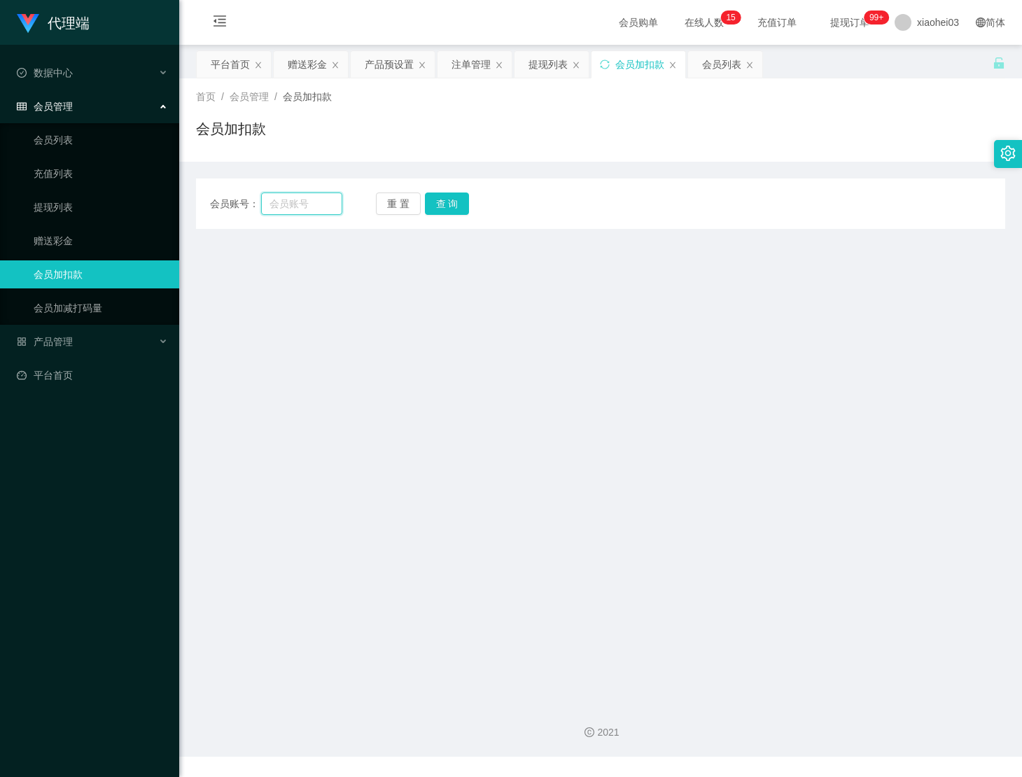
click at [297, 199] on input "text" at bounding box center [302, 203] width 82 height 22
paste input "Rzpt2025"
type input "Rzpt2025"
click at [458, 199] on button "查 询" at bounding box center [447, 203] width 45 height 22
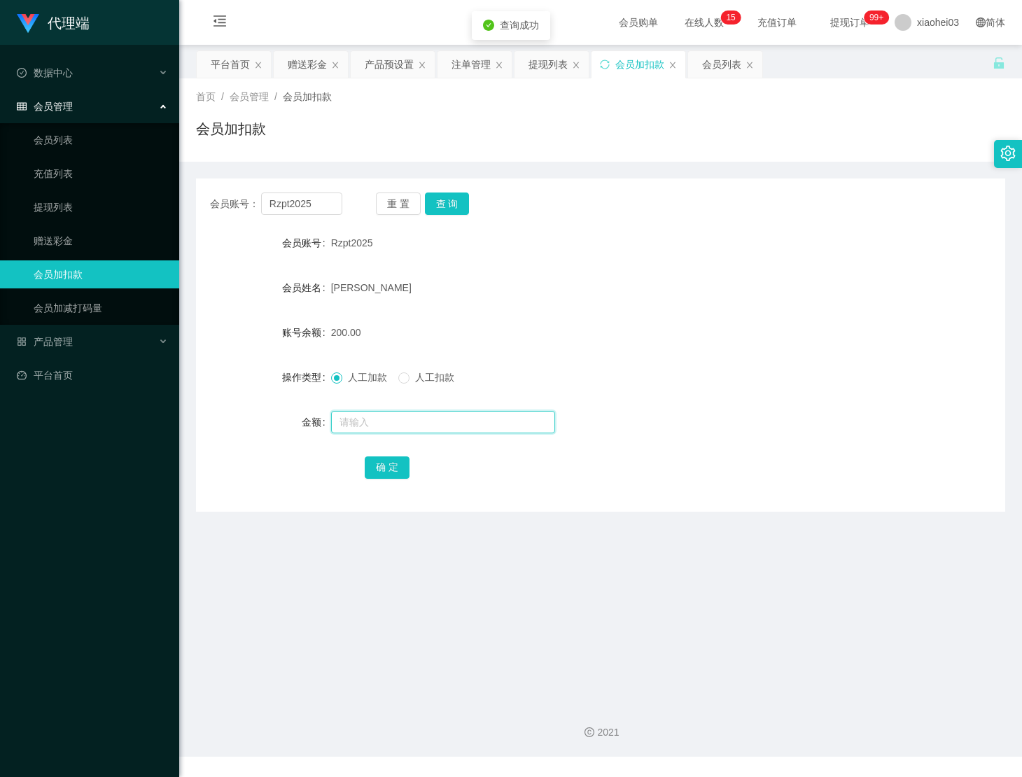
click at [439, 413] on input "text" at bounding box center [443, 422] width 224 height 22
type input "112"
click at [376, 464] on button "确 定" at bounding box center [387, 467] width 45 height 22
drag, startPoint x: 740, startPoint y: 327, endPoint x: 779, endPoint y: 275, distance: 64.9
click at [740, 326] on div "312.00" at bounding box center [567, 332] width 472 height 28
